Goal: Task Accomplishment & Management: Complete application form

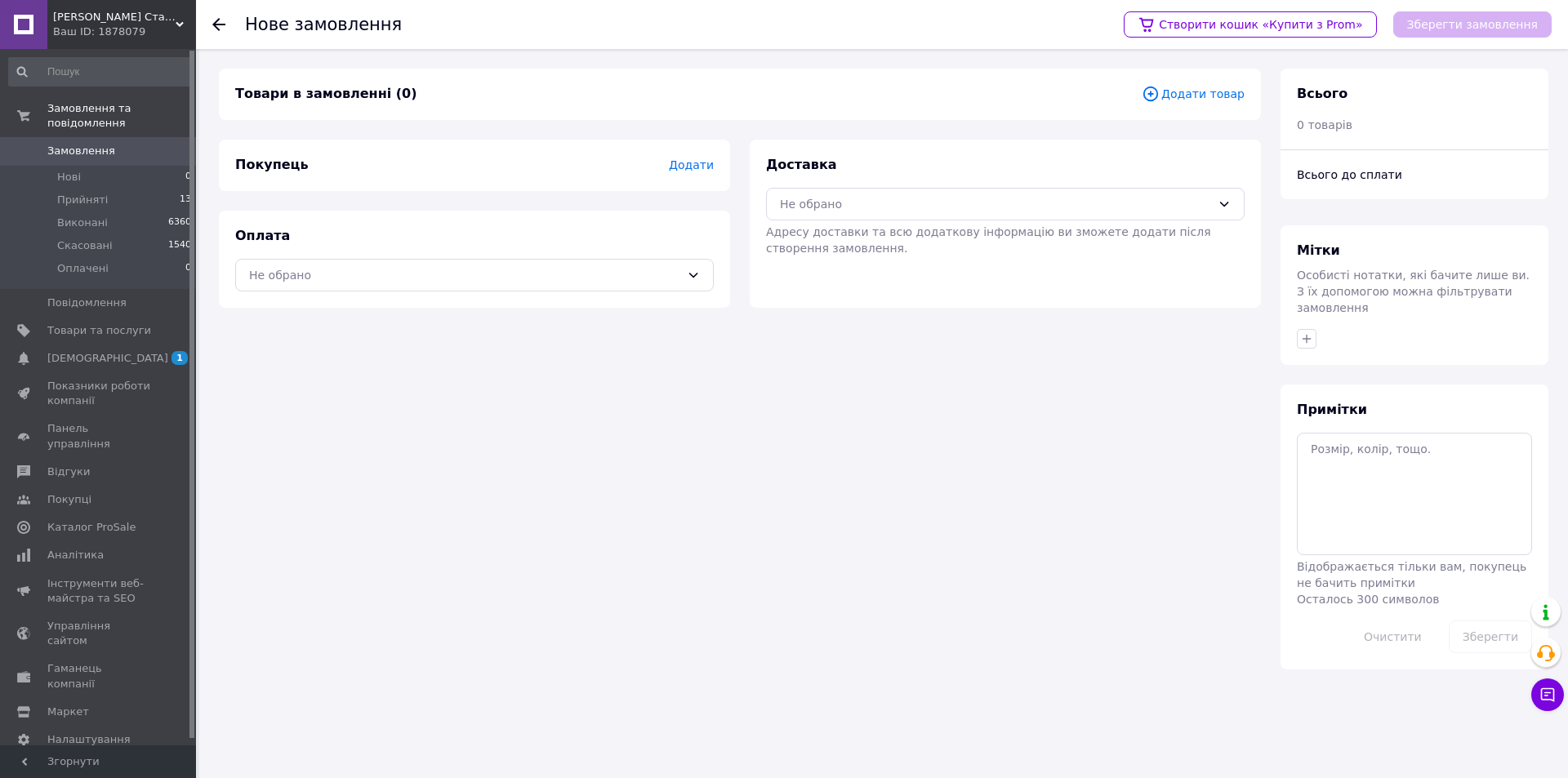
click at [1214, 102] on span "Додати товар" at bounding box center [1194, 93] width 103 height 18
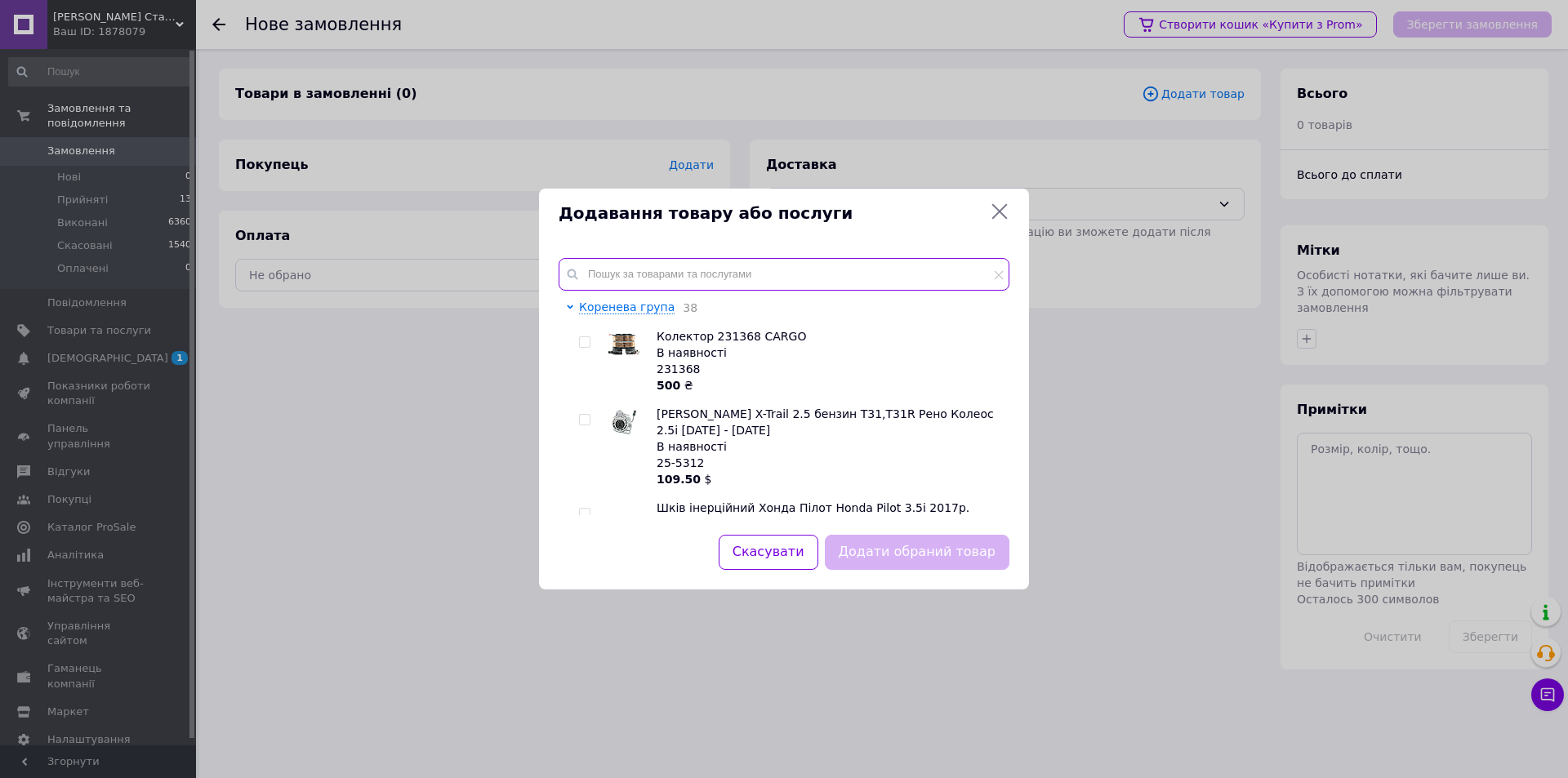
click at [776, 288] on input "text" at bounding box center [784, 274] width 451 height 33
paste input "137643"
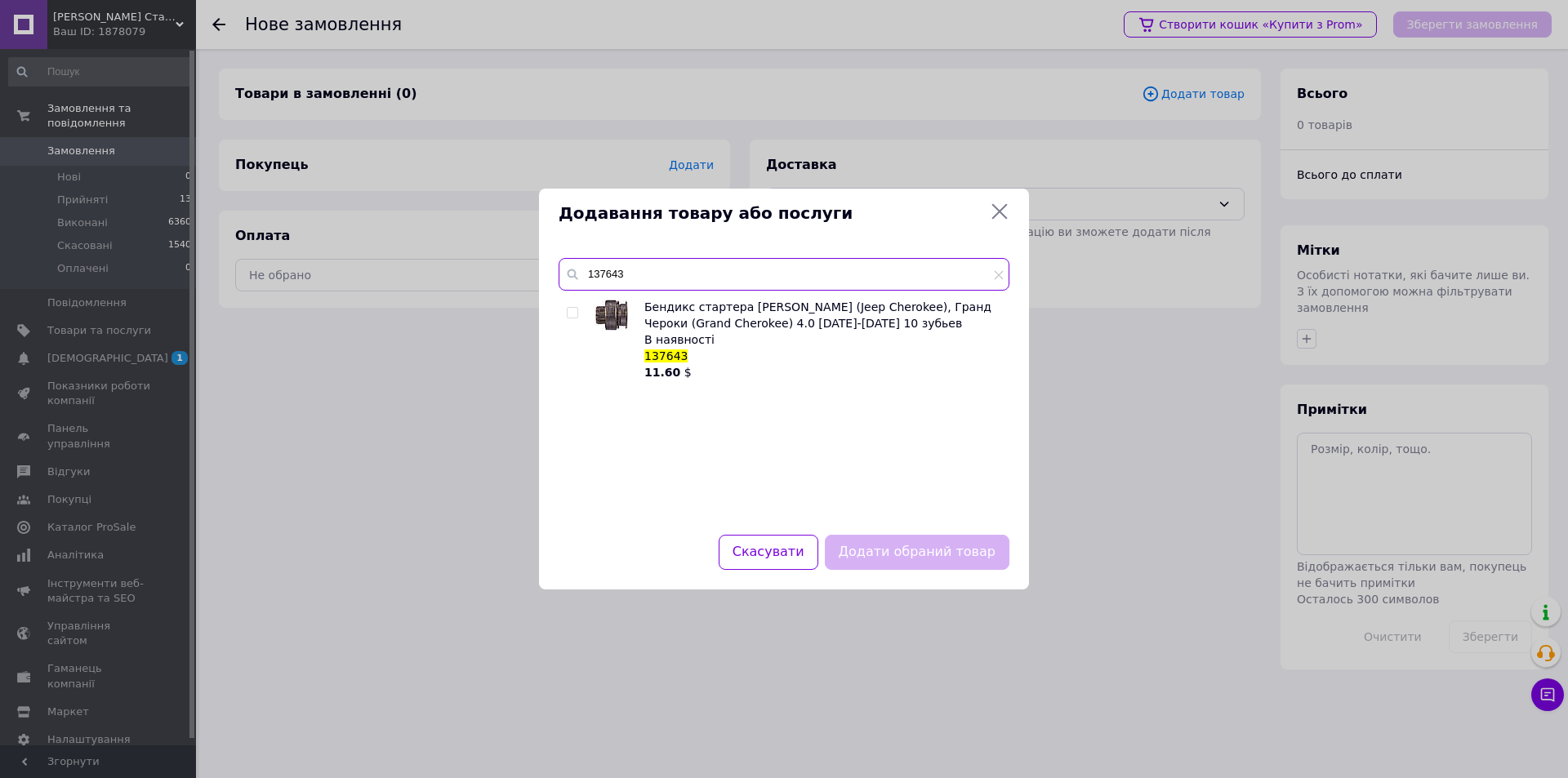
type input "137643"
click at [571, 315] on input "checkbox" at bounding box center [572, 313] width 11 height 11
checkbox input "true"
click at [887, 544] on button "Додати обраний товар" at bounding box center [917, 552] width 185 height 35
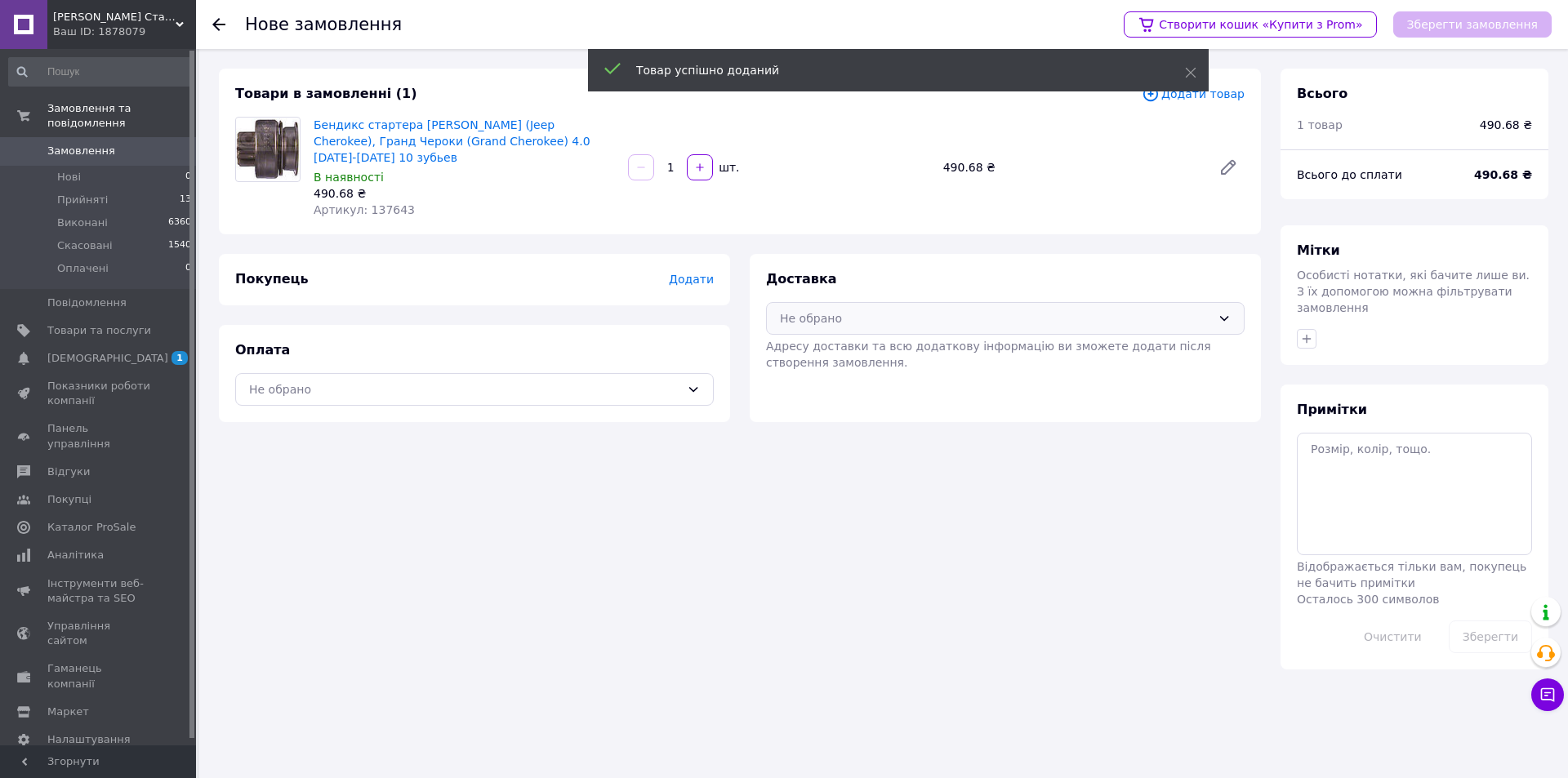
click at [905, 310] on div "Не обрано" at bounding box center [995, 318] width 431 height 18
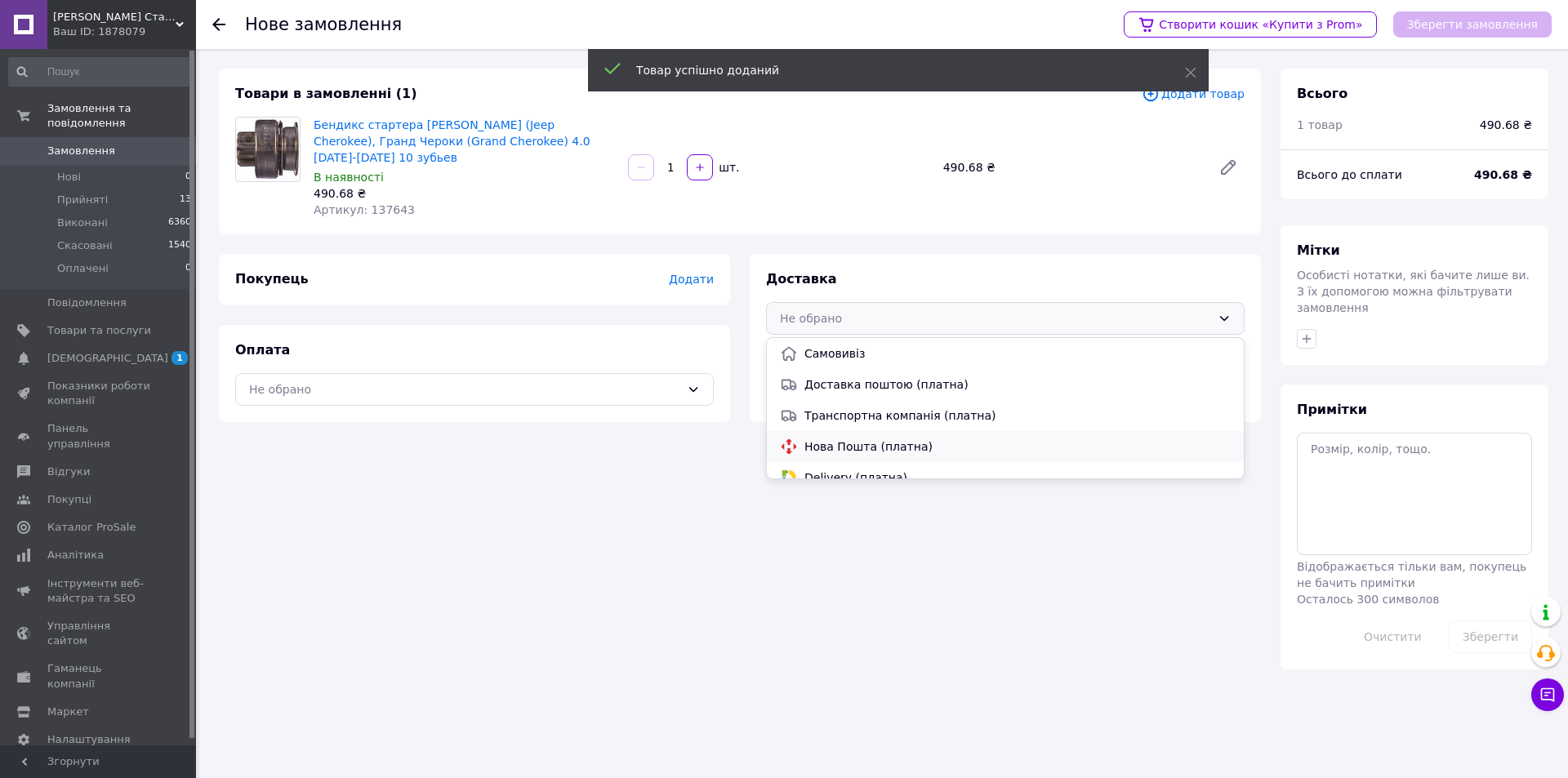
click at [837, 439] on div "Нова Пошта (платна)" at bounding box center [1005, 446] width 477 height 31
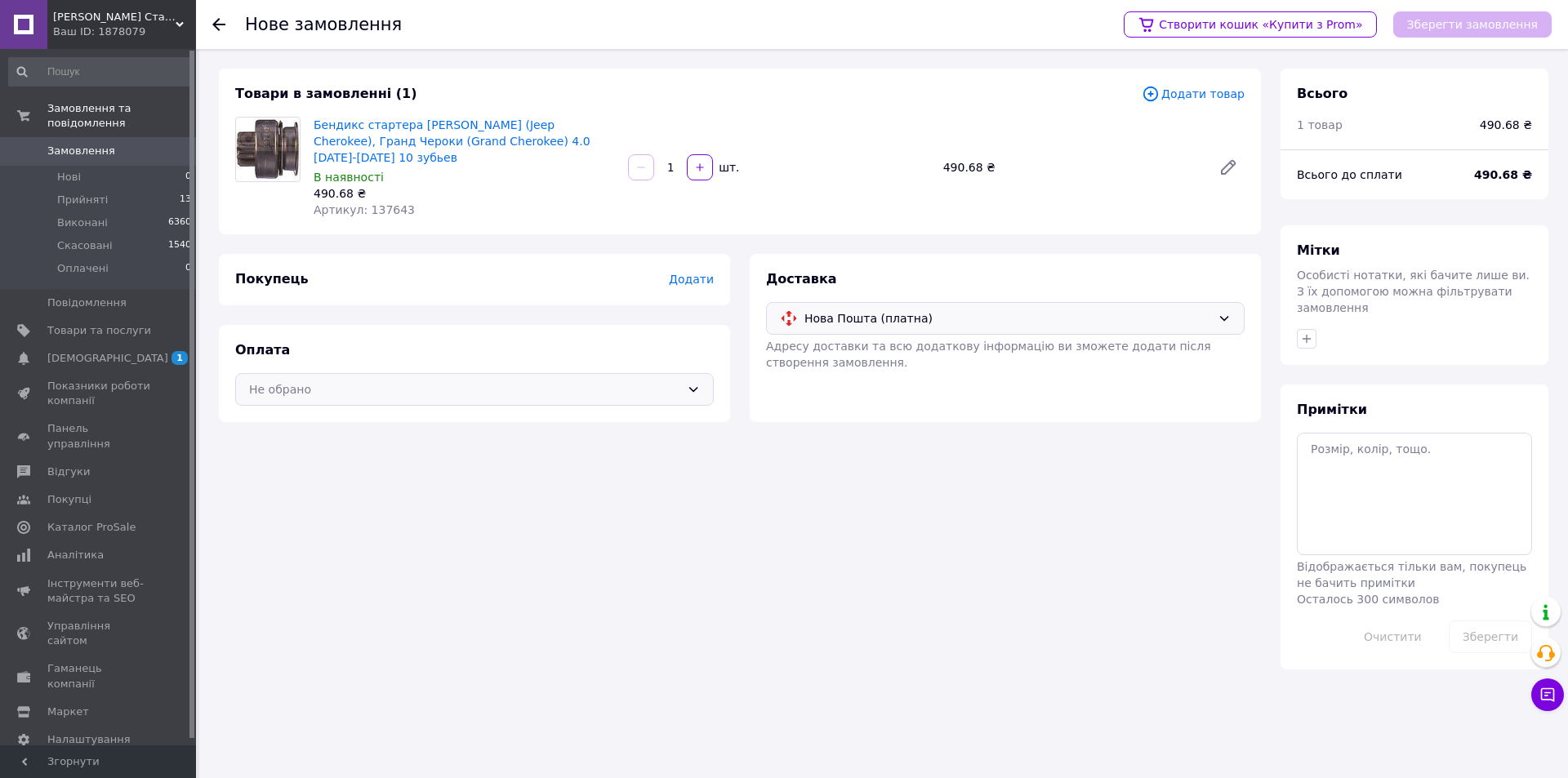
click at [485, 381] on div "Не обрано" at bounding box center [464, 389] width 431 height 18
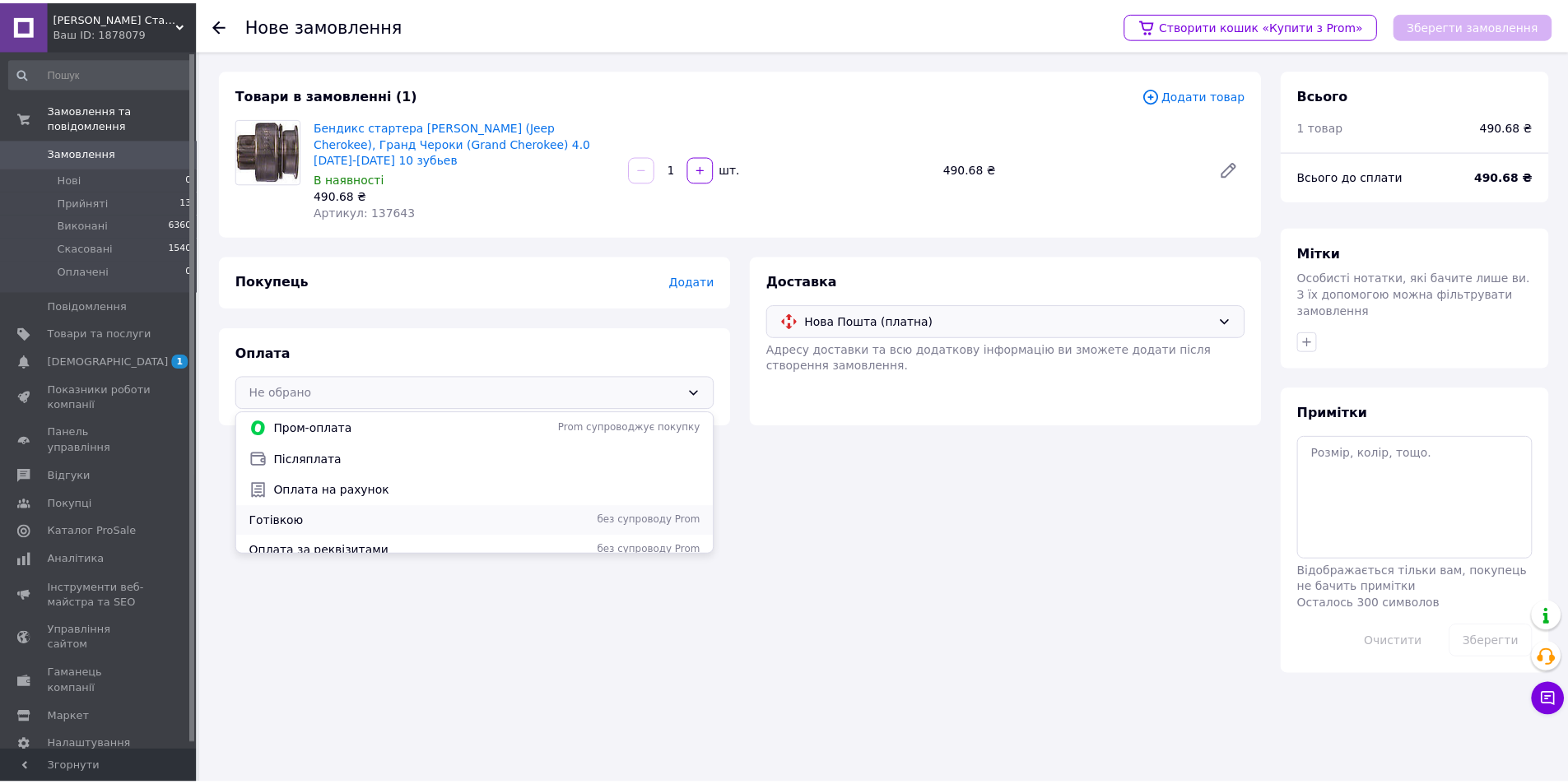
scroll to position [41, 0]
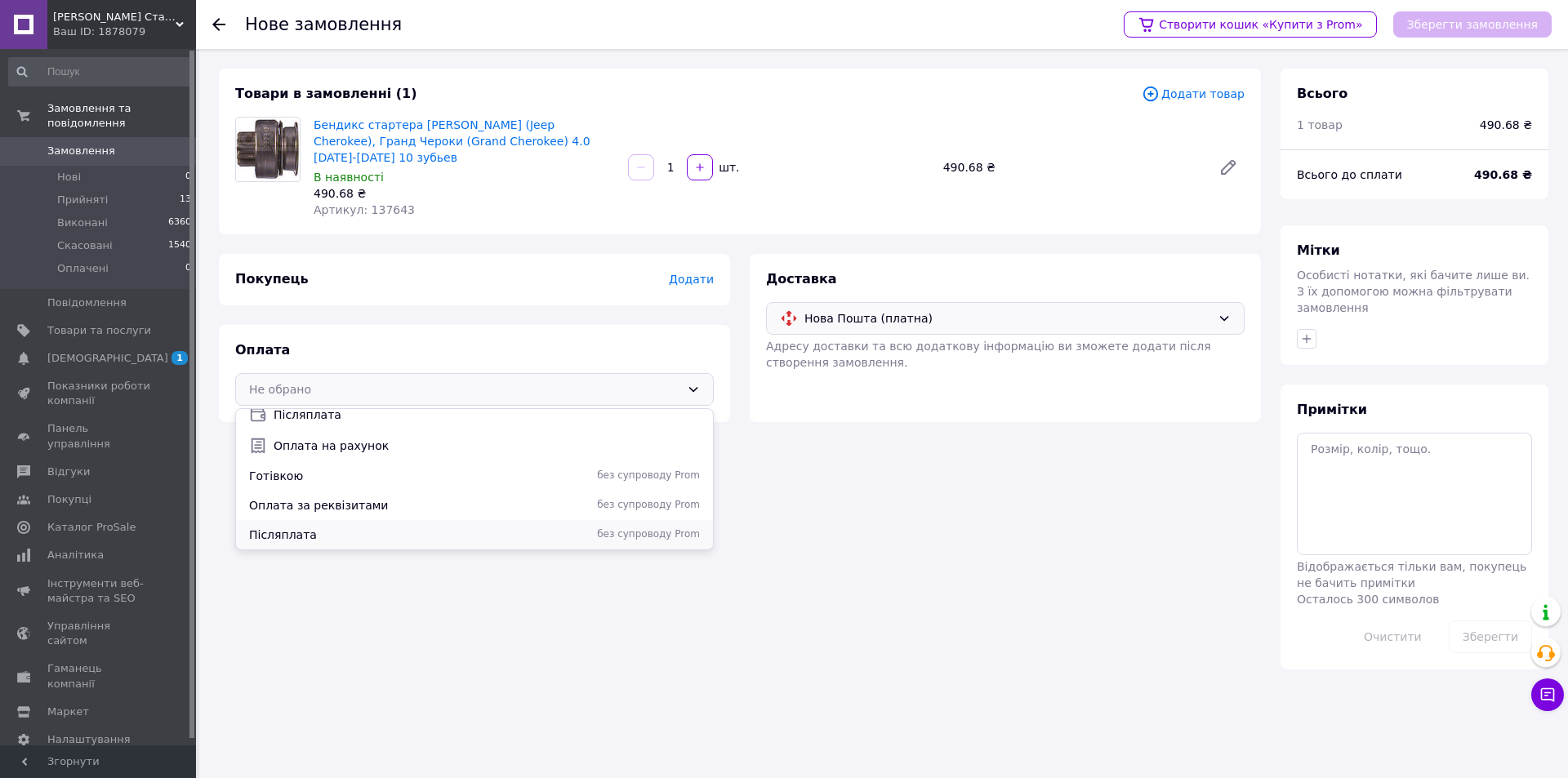
click at [361, 527] on span "Післяплата" at bounding box center [383, 534] width 268 height 16
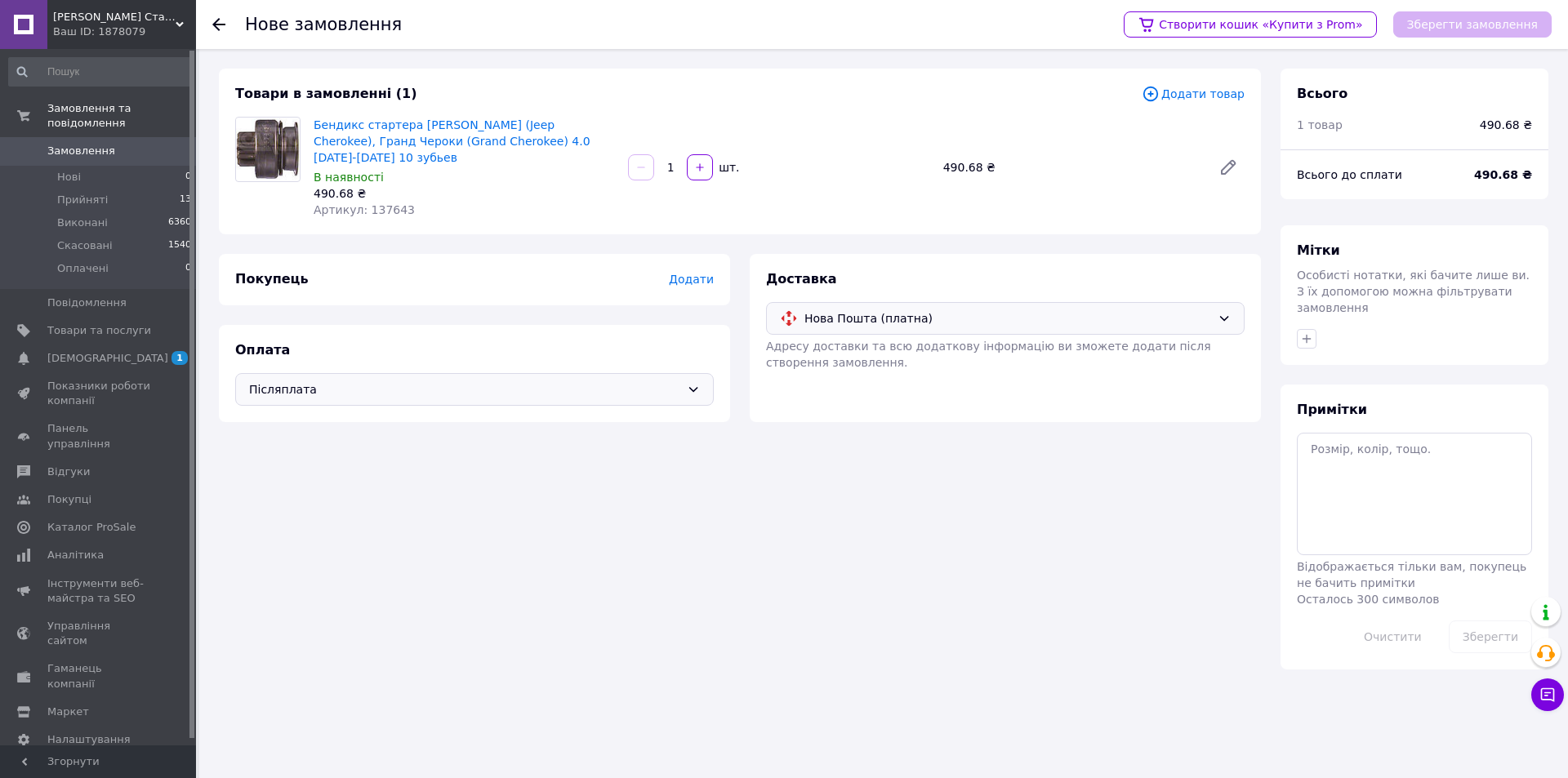
click at [713, 270] on div "Покупець Додати" at bounding box center [474, 279] width 478 height 19
click at [704, 273] on span "Додати" at bounding box center [691, 279] width 45 height 13
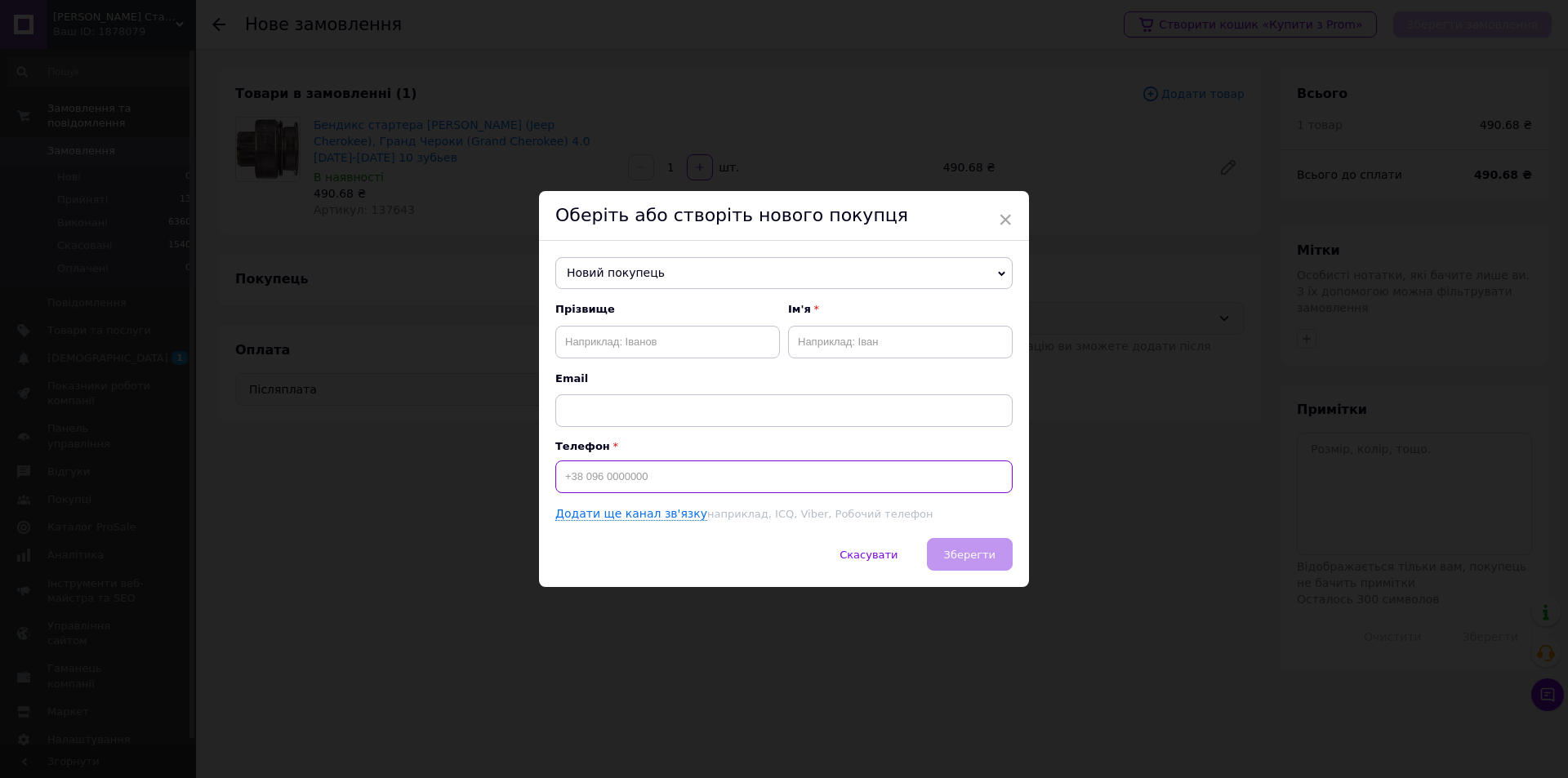
click at [673, 476] on input at bounding box center [784, 477] width 457 height 33
type input "[PHONE_NUMBER]"
click at [666, 339] on input "text" at bounding box center [667, 342] width 224 height 33
type input "[PERSON_NAME]"
click at [895, 350] on input "text" at bounding box center [900, 342] width 224 height 33
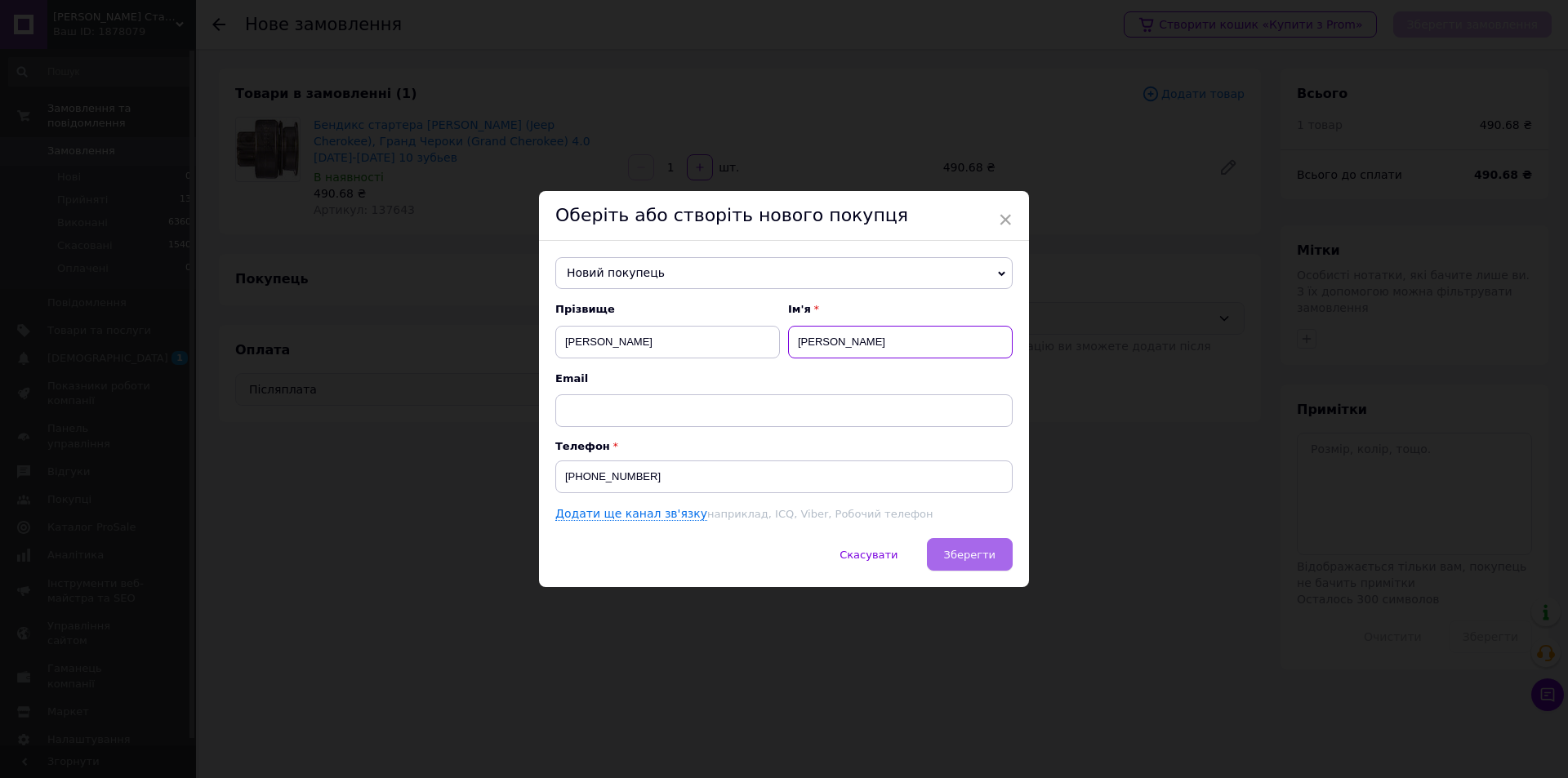
type input "[PERSON_NAME]"
click at [969, 559] on span "Зберегти" at bounding box center [969, 555] width 52 height 12
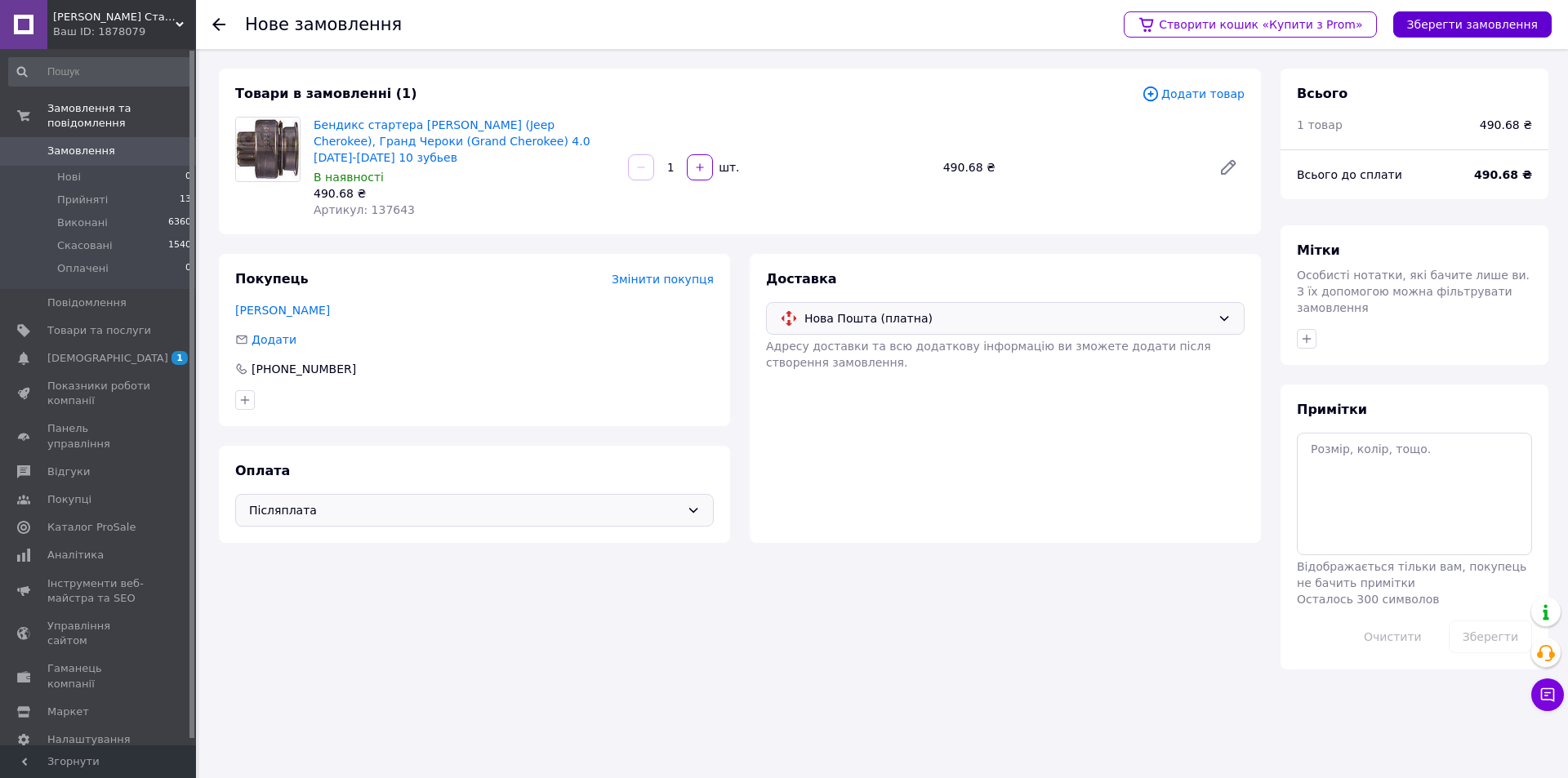
click at [1456, 21] on button "Зберегти замовлення" at bounding box center [1472, 25] width 158 height 26
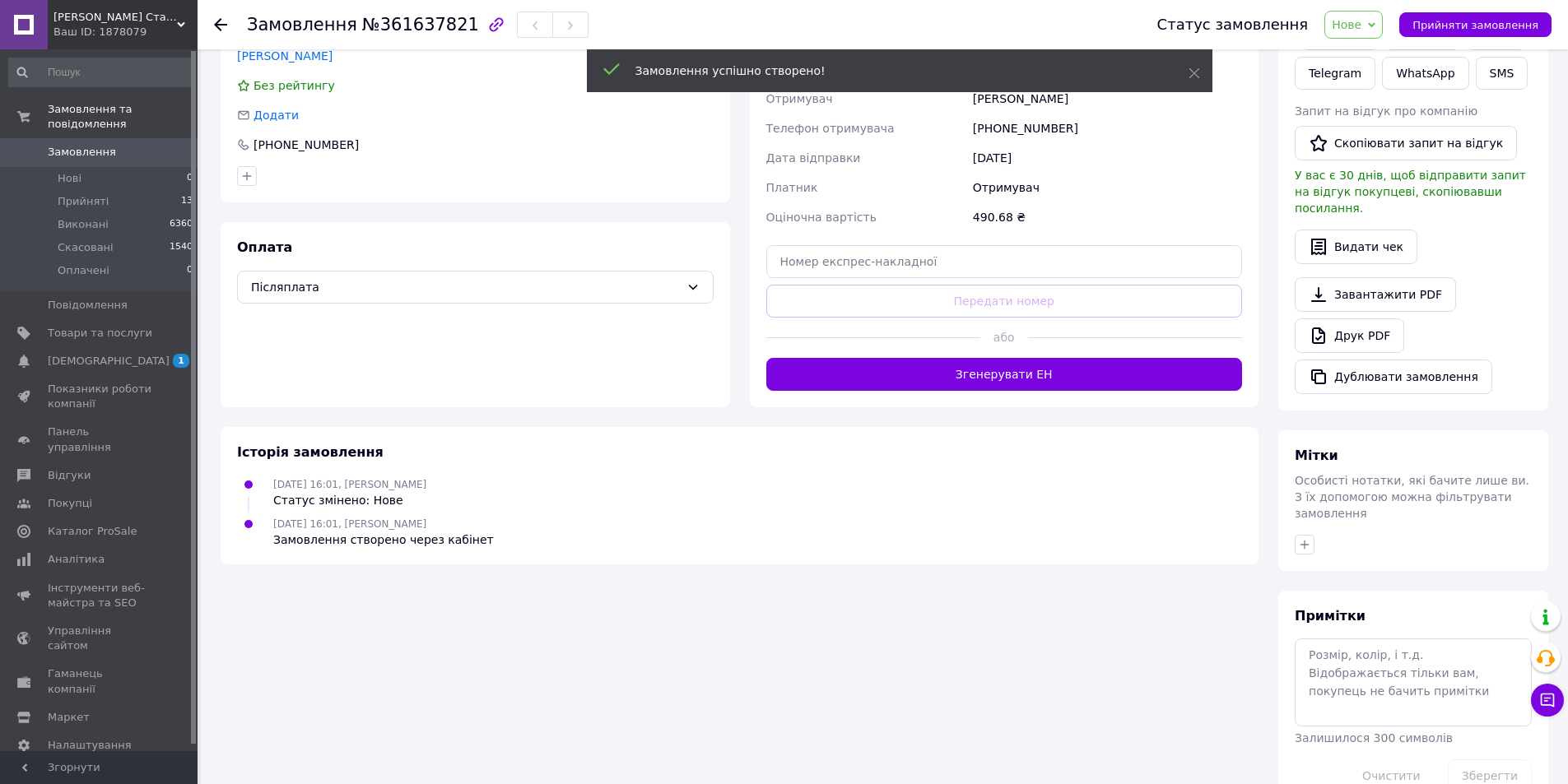
scroll to position [340, 0]
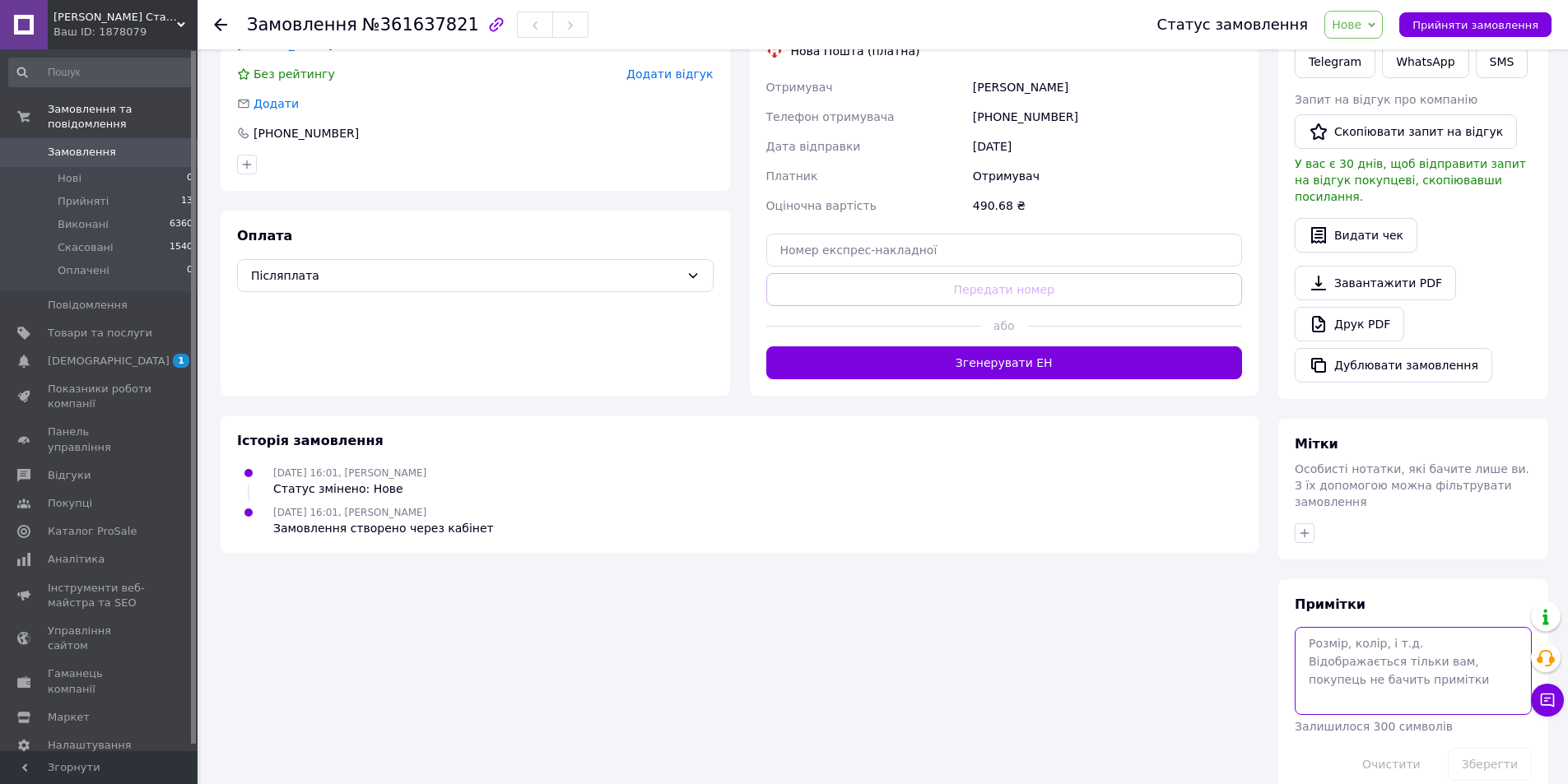
click at [1356, 627] on textarea at bounding box center [1414, 671] width 237 height 87
type textarea "550 зен"
click at [1494, 748] on button "Зберегти" at bounding box center [1490, 764] width 84 height 33
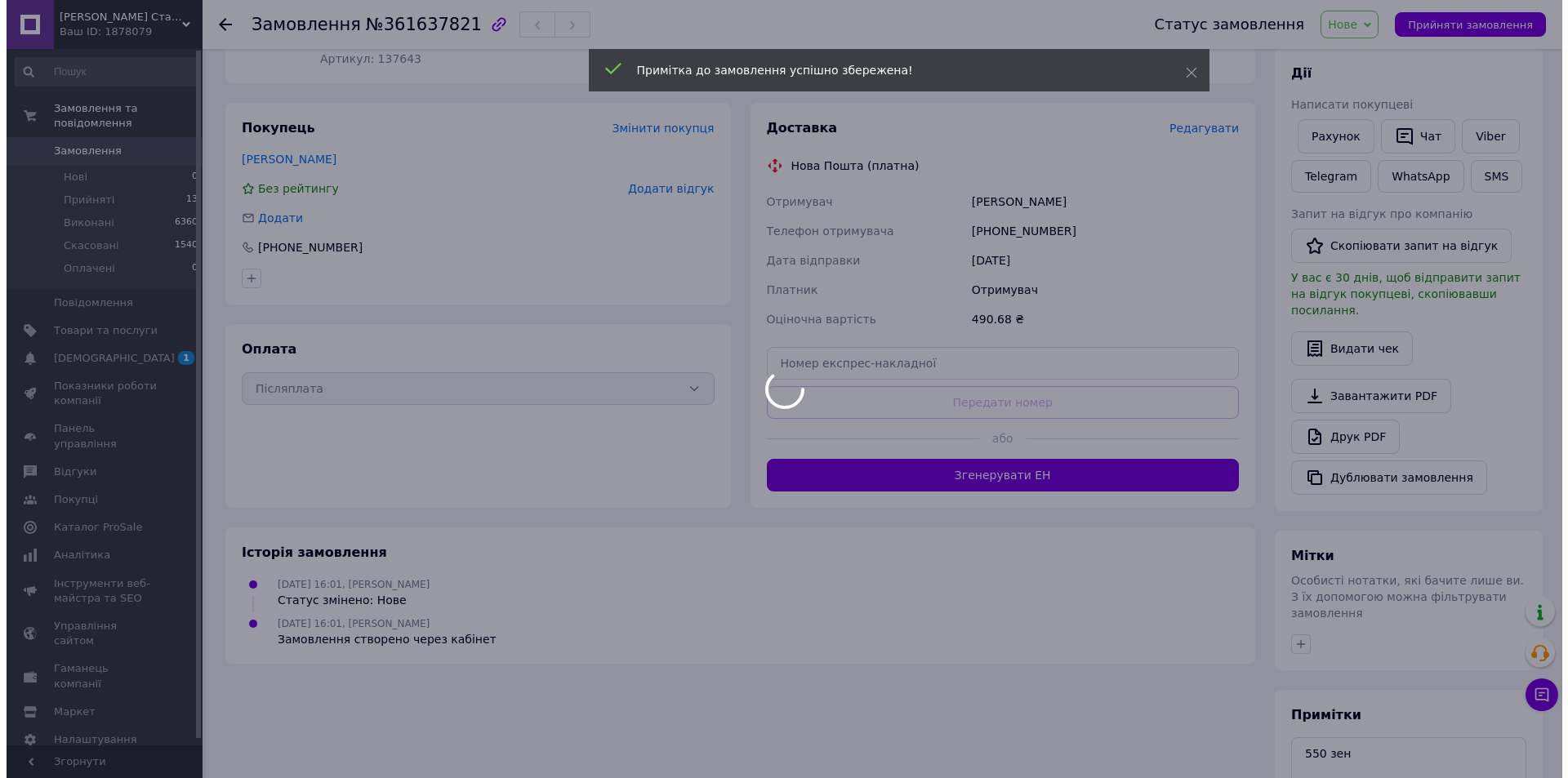
scroll to position [12, 0]
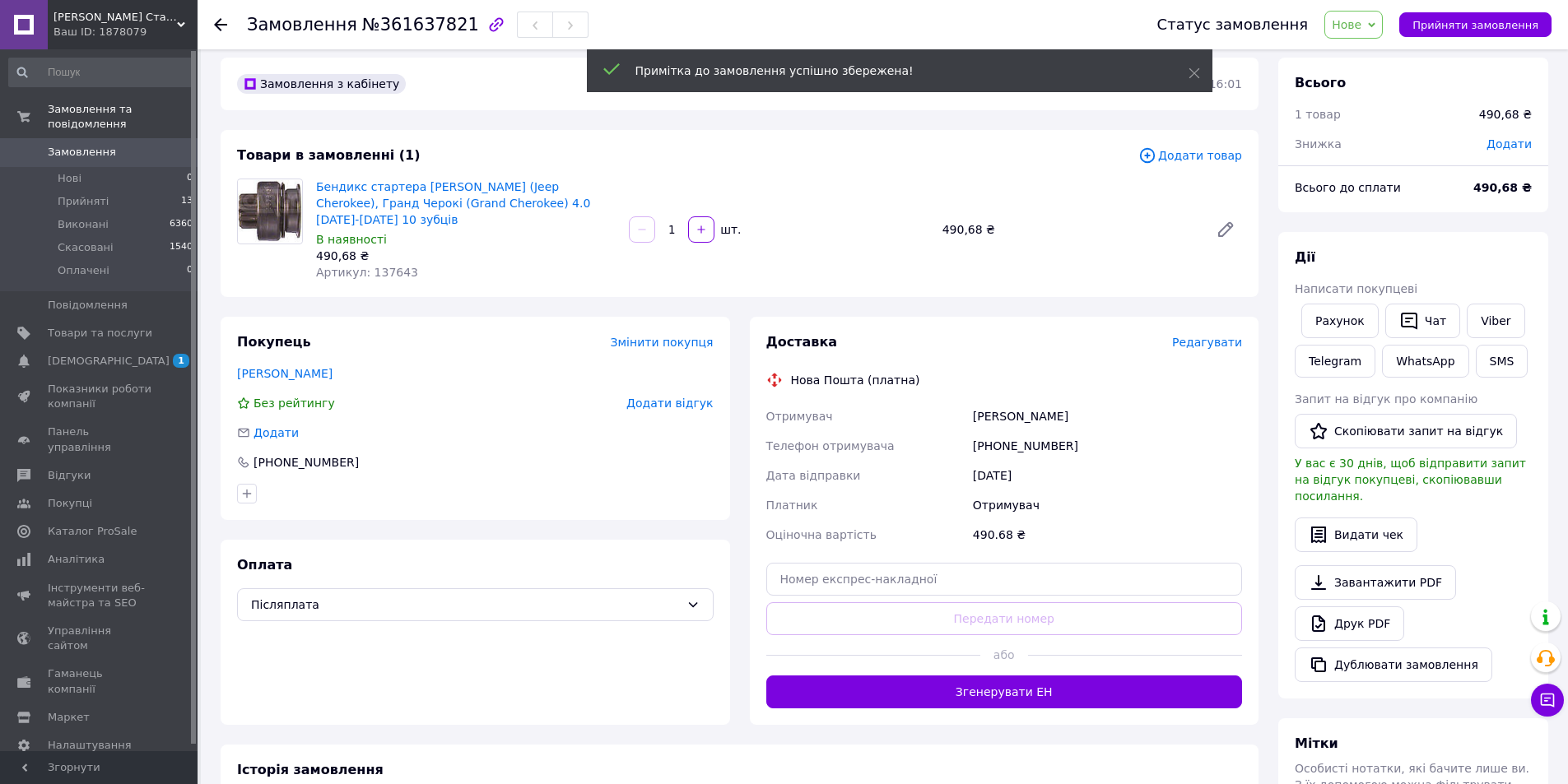
click at [1205, 336] on span "Редагувати" at bounding box center [1207, 342] width 70 height 13
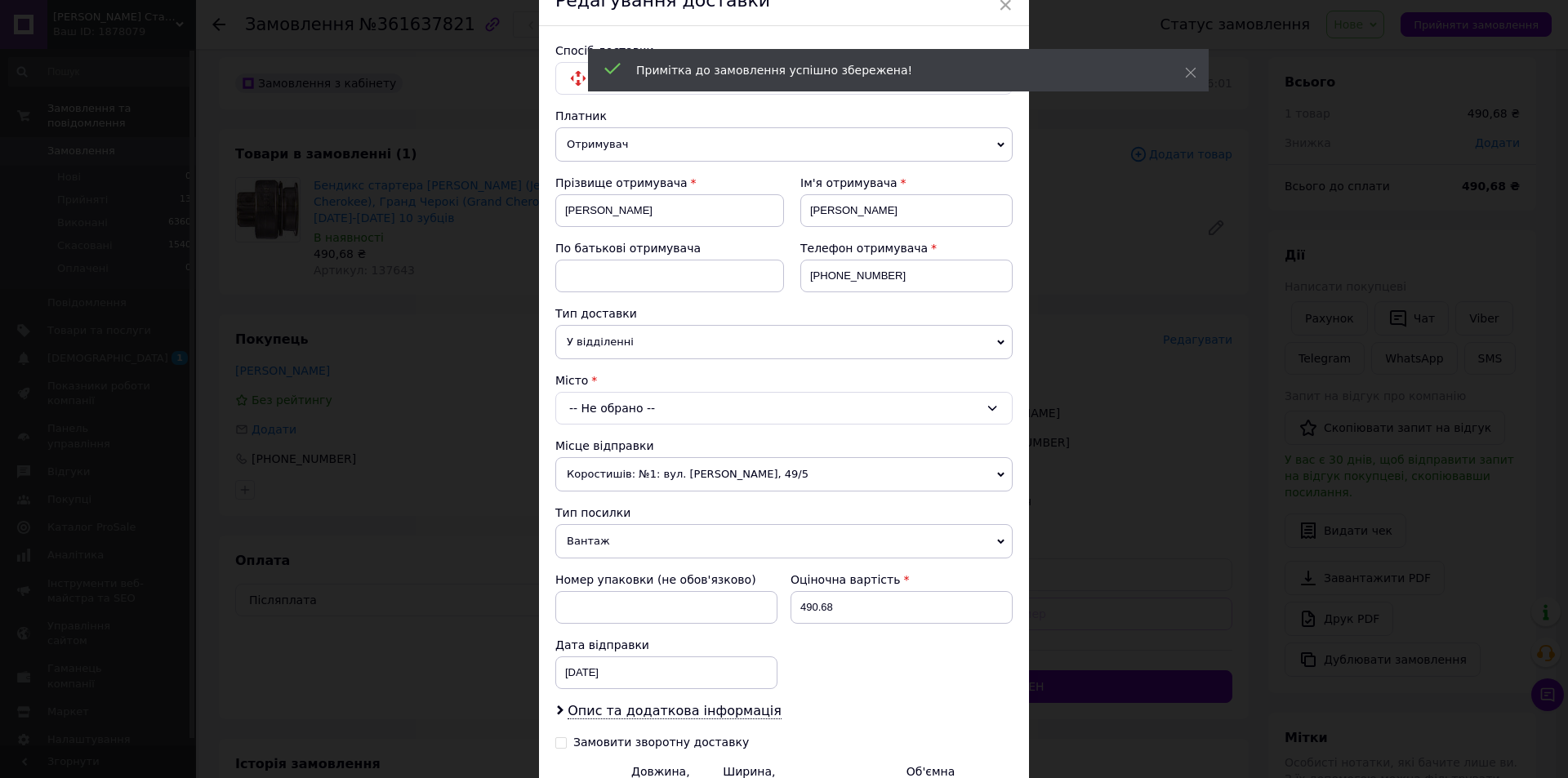
scroll to position [81, 0]
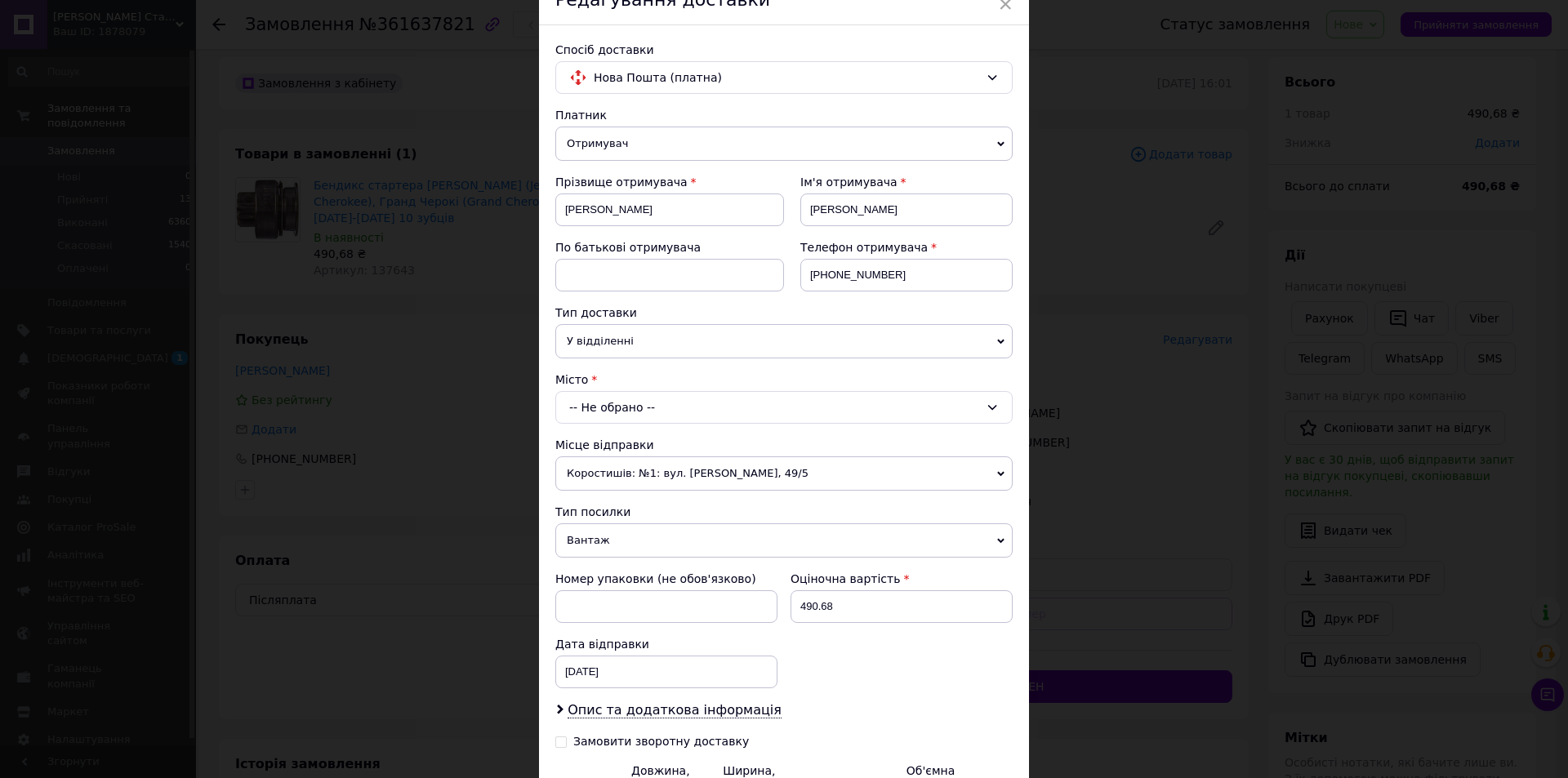
click at [607, 406] on div "-- Не обрано --" at bounding box center [784, 407] width 457 height 33
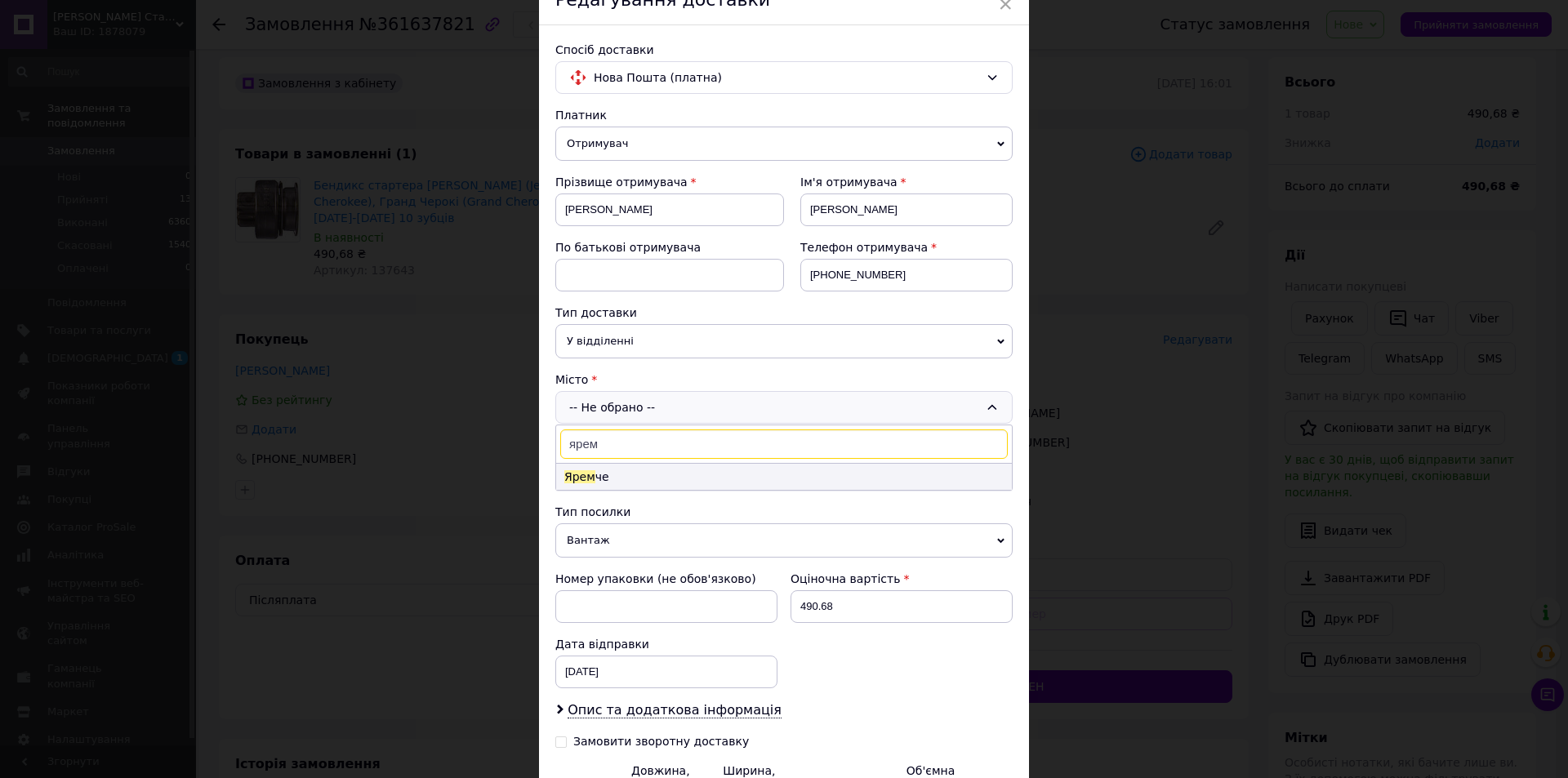
type input "ярем"
click at [638, 472] on li "Ярем че" at bounding box center [784, 477] width 455 height 26
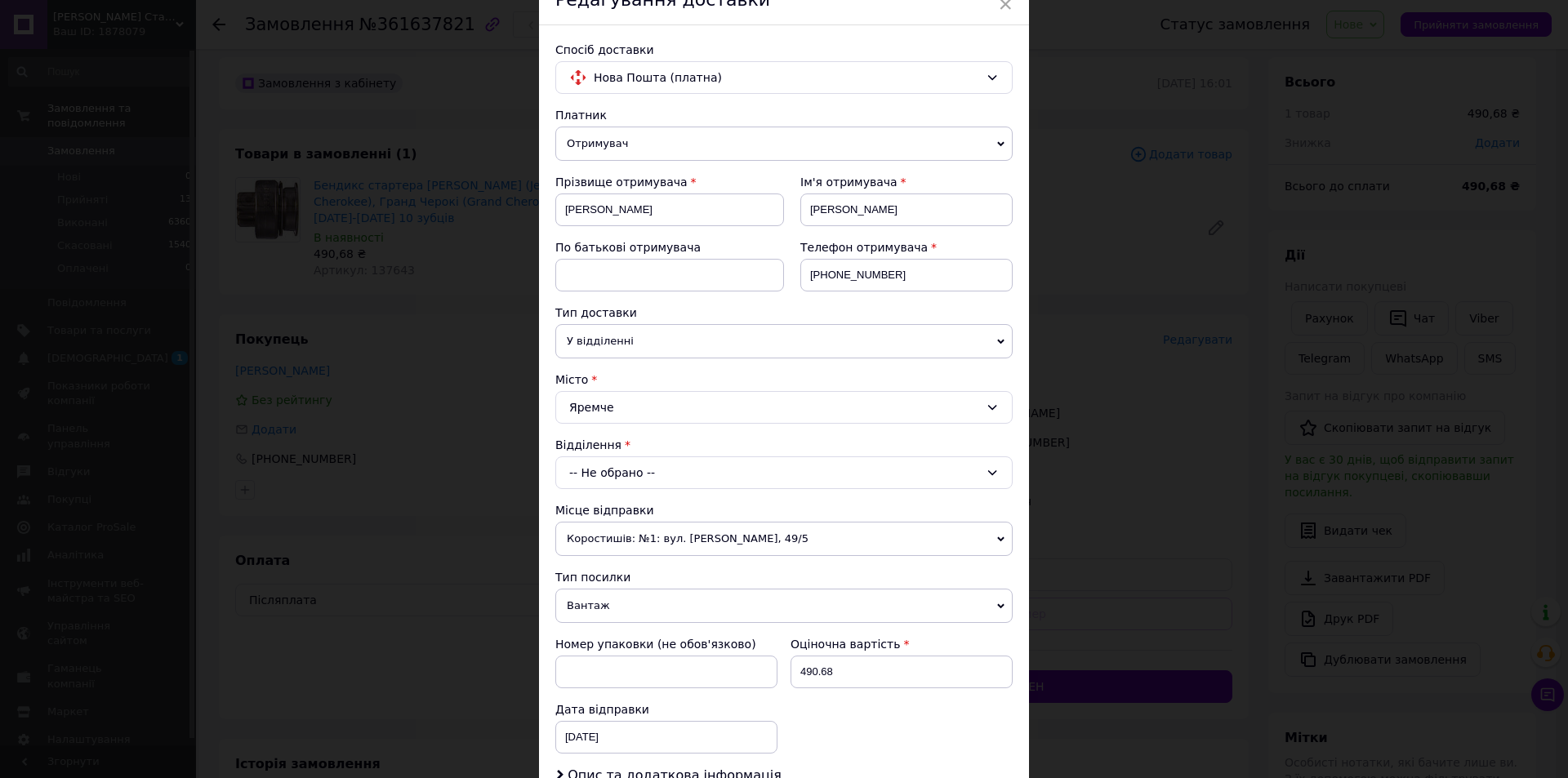
click at [638, 472] on div "-- Не обрано --" at bounding box center [784, 472] width 457 height 33
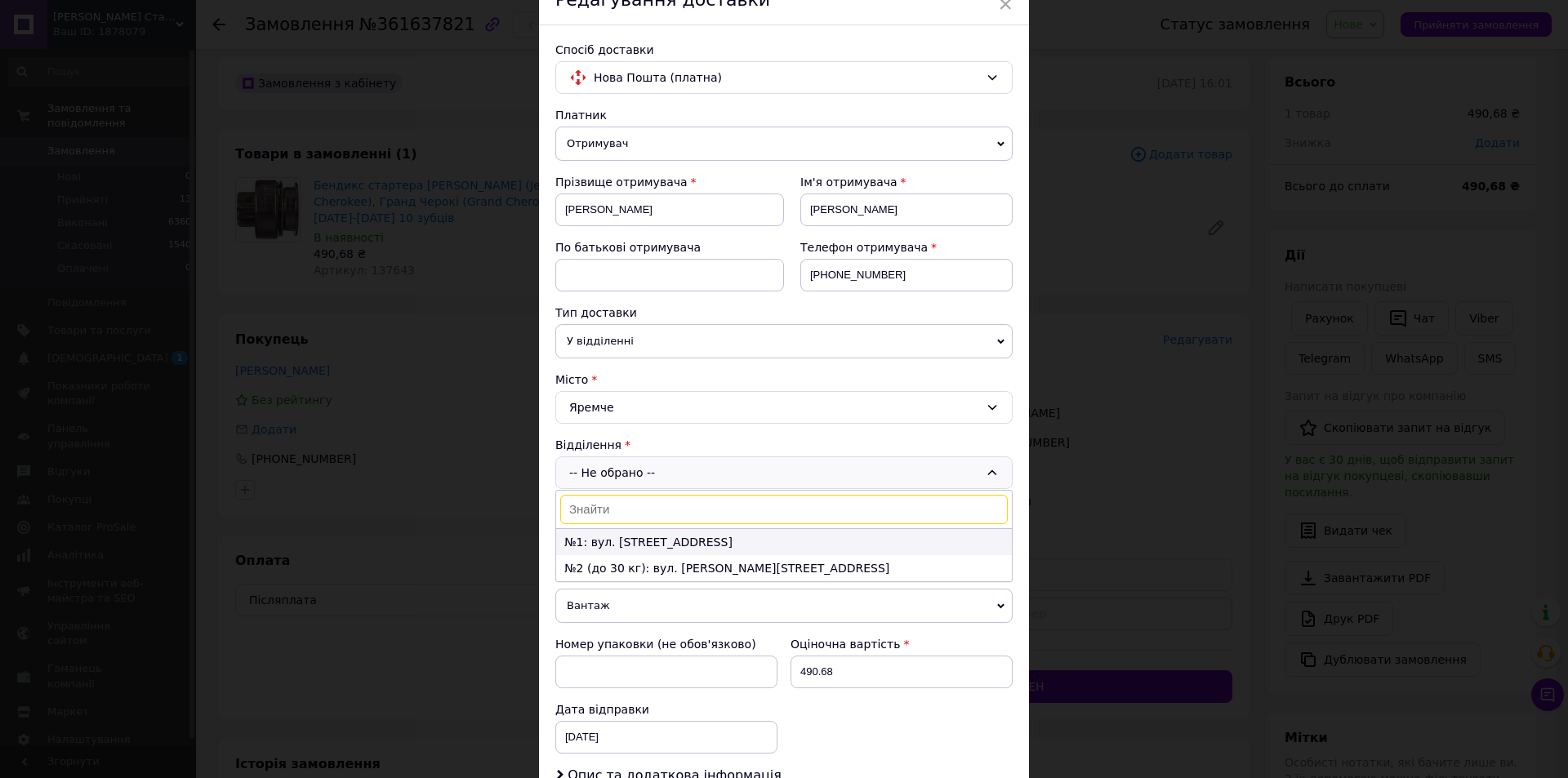
click at [656, 541] on li "№1: вул. [STREET_ADDRESS]" at bounding box center [784, 542] width 455 height 26
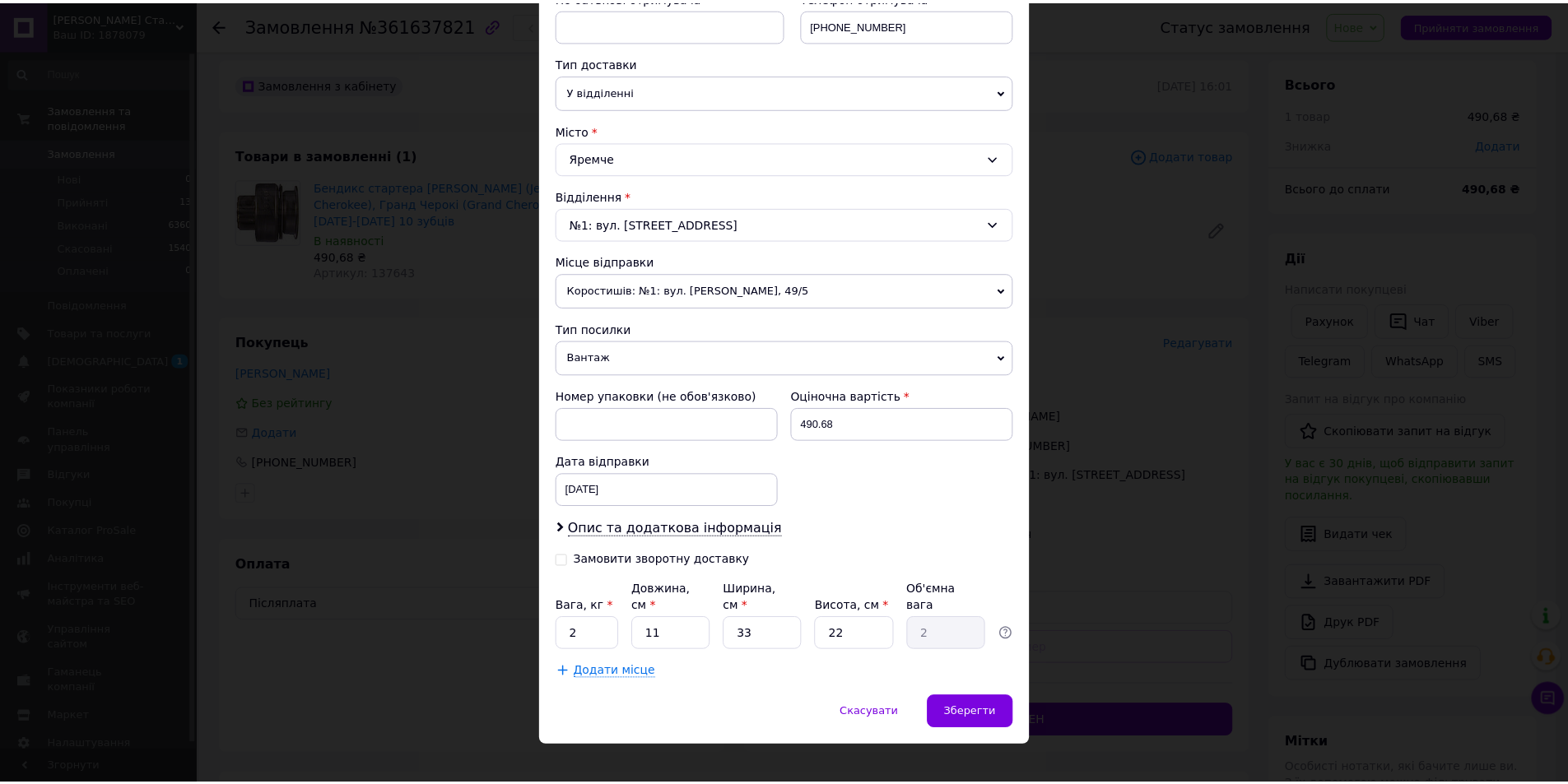
scroll to position [339, 0]
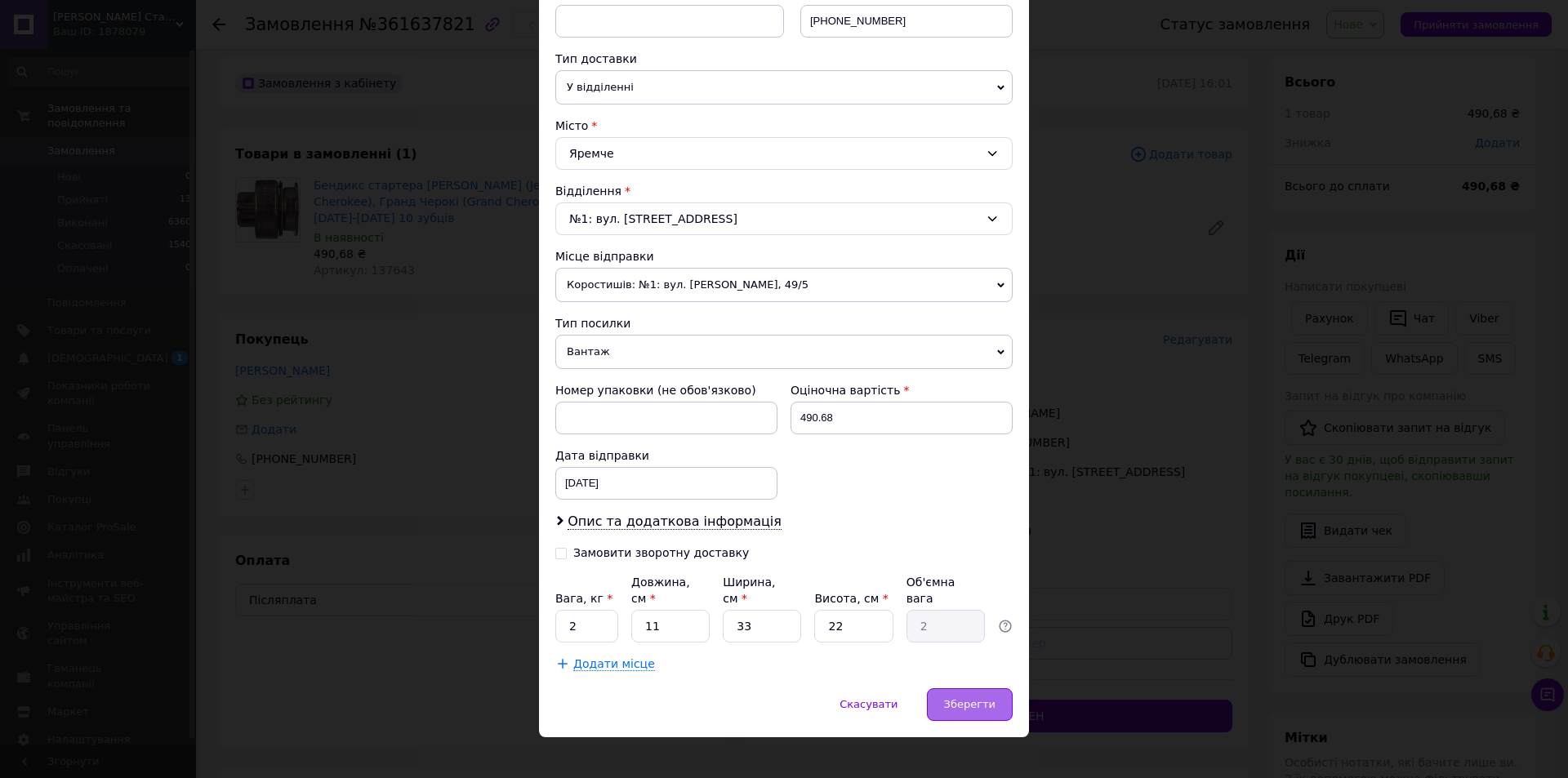
click at [965, 698] on span "Зберегти" at bounding box center [969, 704] width 52 height 12
